Goal: Information Seeking & Learning: Check status

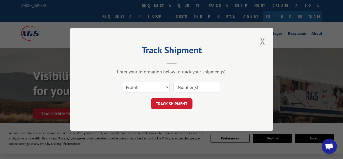
click at [123, 82] on select "Select category... Probill BOL PO" at bounding box center [146, 87] width 47 height 11
select select "bol"
click option "BOL" at bounding box center [0, 0] width 0 height 0
click at [199, 86] on input at bounding box center [196, 87] width 47 height 11
paste input "4915240"
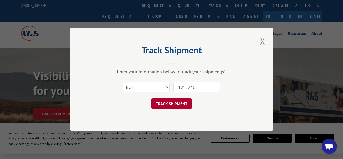
type input "4915240"
click at [167, 104] on button "TRACK SHIPMENT" at bounding box center [172, 104] width 42 height 11
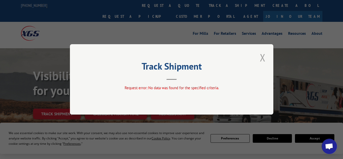
click at [263, 59] on button "Close modal" at bounding box center [262, 58] width 9 height 14
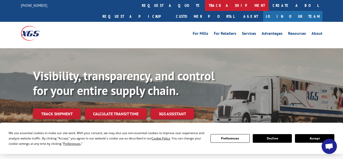
click at [205, 9] on link "track a shipment" at bounding box center [237, 5] width 64 height 11
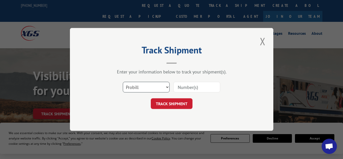
click at [123, 82] on select "Select category... Probill BOL PO" at bounding box center [146, 87] width 47 height 11
select select "bol"
click option "BOL" at bounding box center [0, 0] width 0 height 0
click at [193, 88] on input at bounding box center [196, 87] width 47 height 11
paste input "4915240"
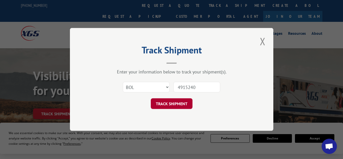
type input "4915240"
click at [174, 103] on button "TRACK SHIPMENT" at bounding box center [172, 104] width 42 height 11
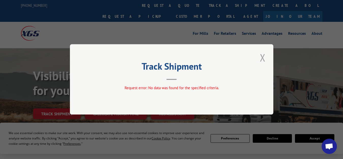
click at [263, 59] on button "Close modal" at bounding box center [262, 58] width 9 height 14
